Goal: Information Seeking & Learning: Find specific fact

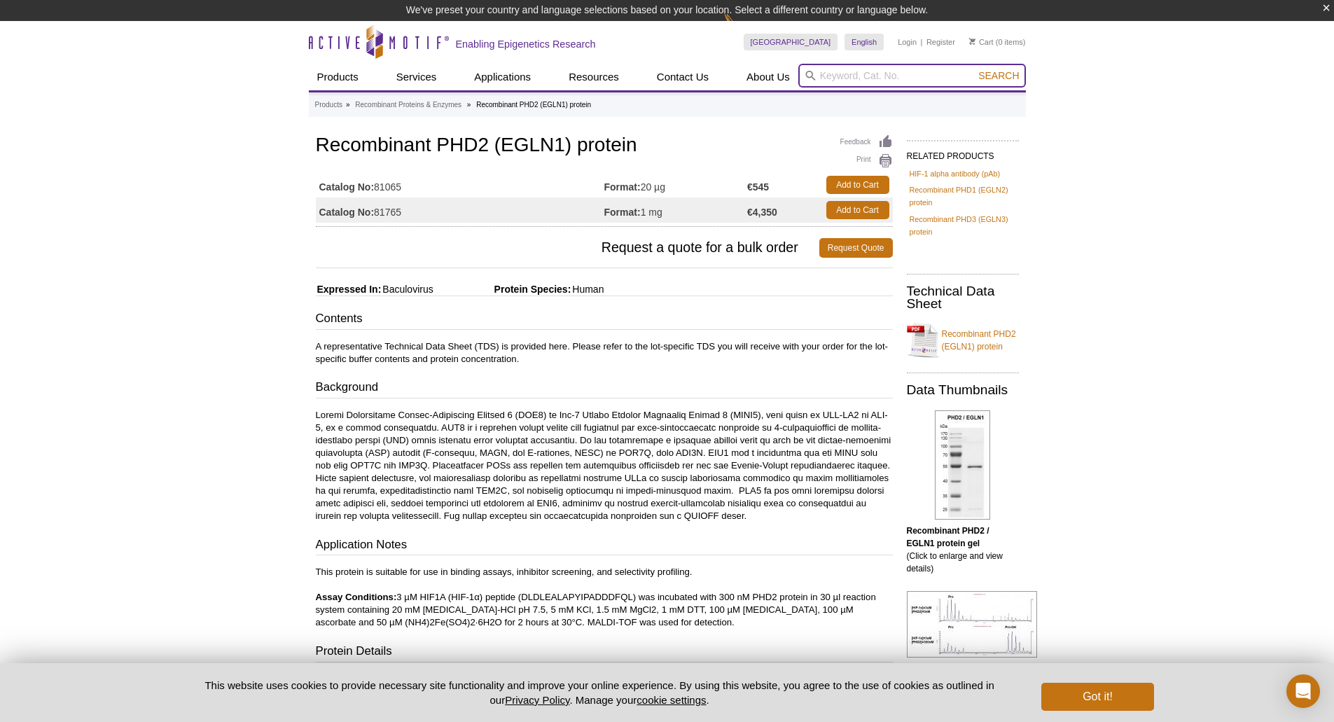
click at [828, 76] on input "search" at bounding box center [912, 76] width 228 height 24
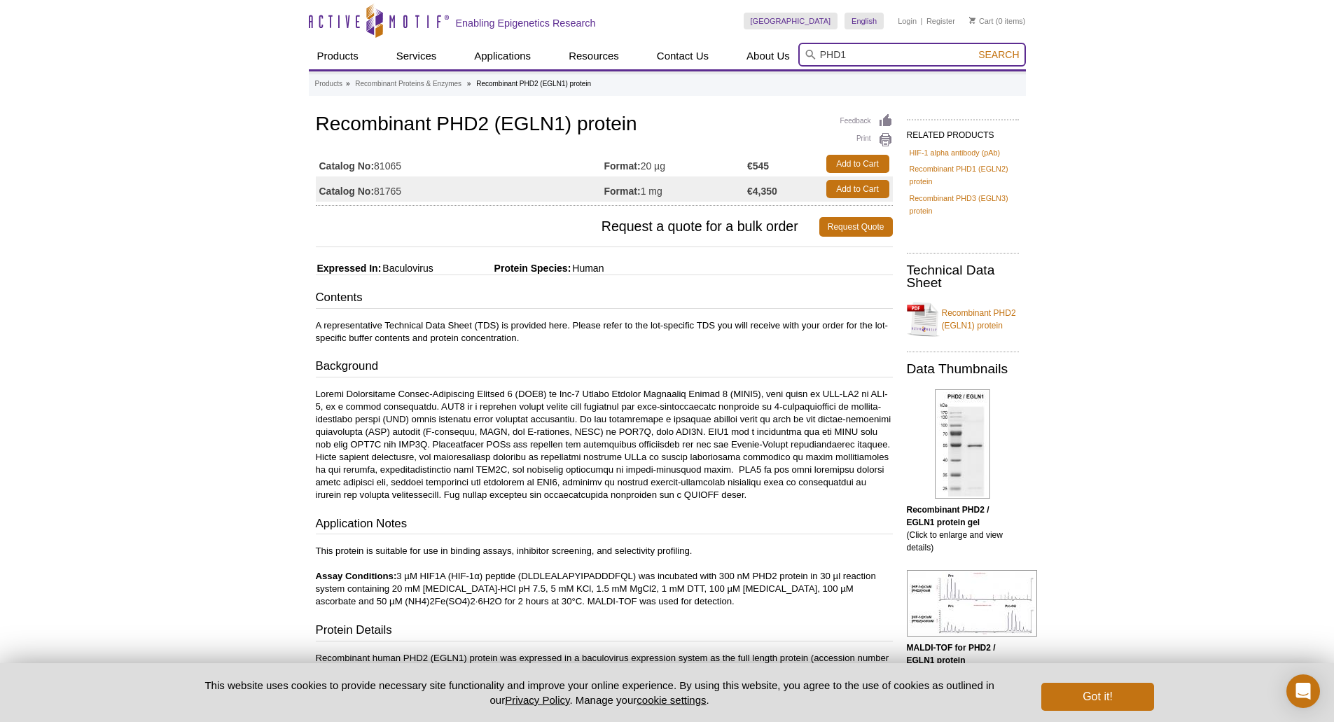
type input "PHD1"
click at [993, 58] on span "Search" at bounding box center [998, 54] width 41 height 11
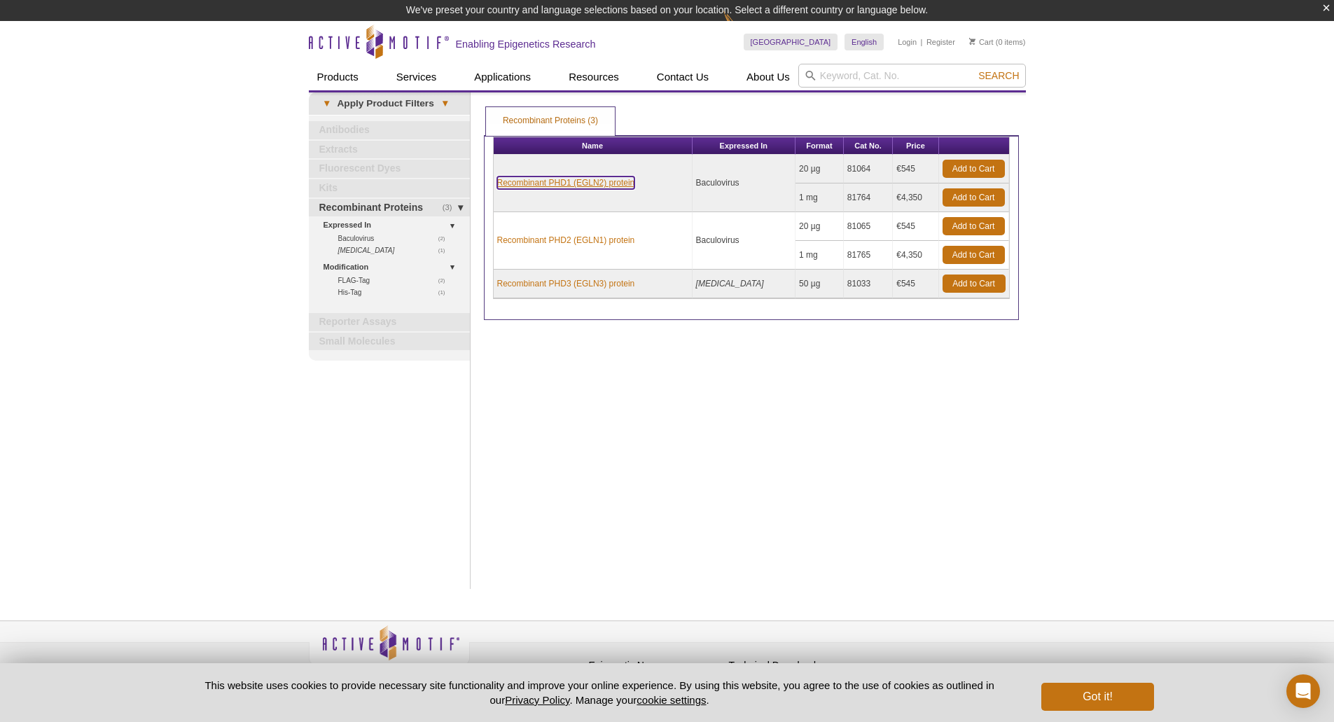
click at [600, 183] on link "Recombinant PHD1 (EGLN2) protein" at bounding box center [566, 183] width 138 height 13
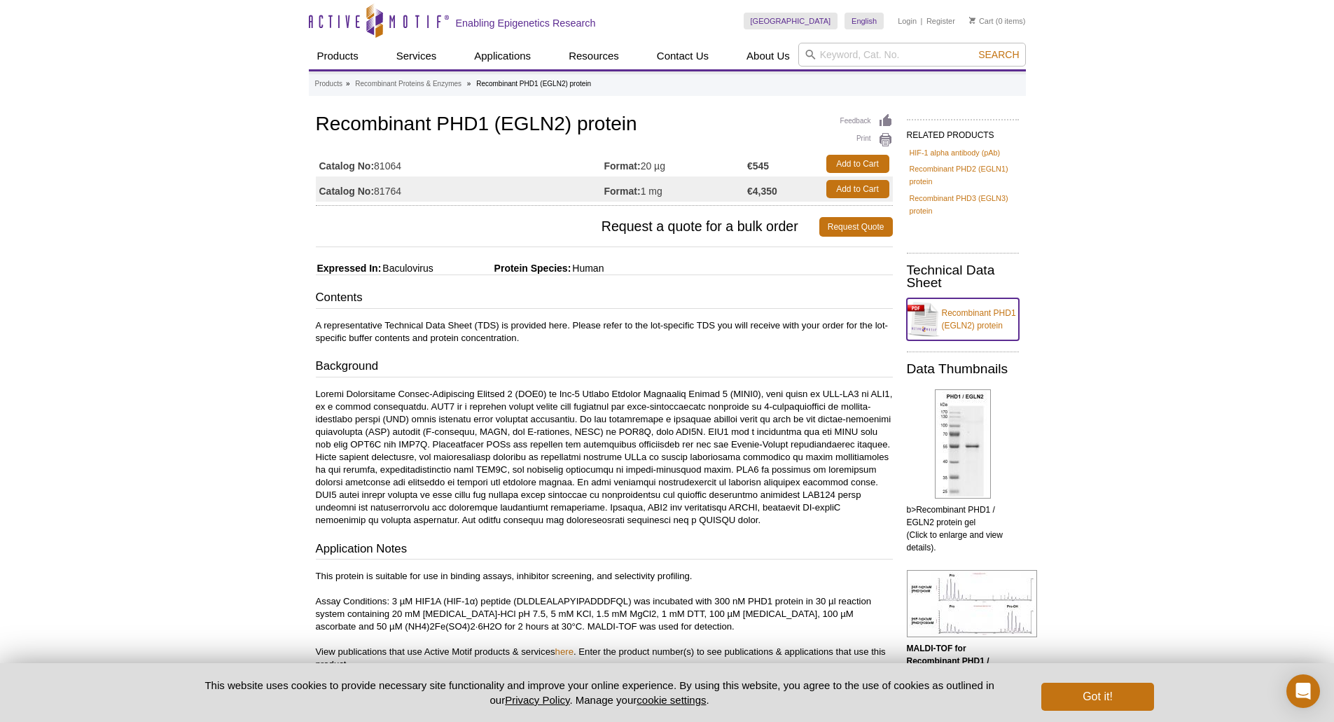
click at [973, 326] on link "Recombinant PHD1 (EGLN2) protein" at bounding box center [963, 319] width 112 height 42
click at [969, 316] on link "Recombinant PHD1 (EGLN2) protein" at bounding box center [963, 319] width 112 height 42
click at [1124, 691] on button "Got it!" at bounding box center [1097, 697] width 112 height 28
